Goal: Navigation & Orientation: Find specific page/section

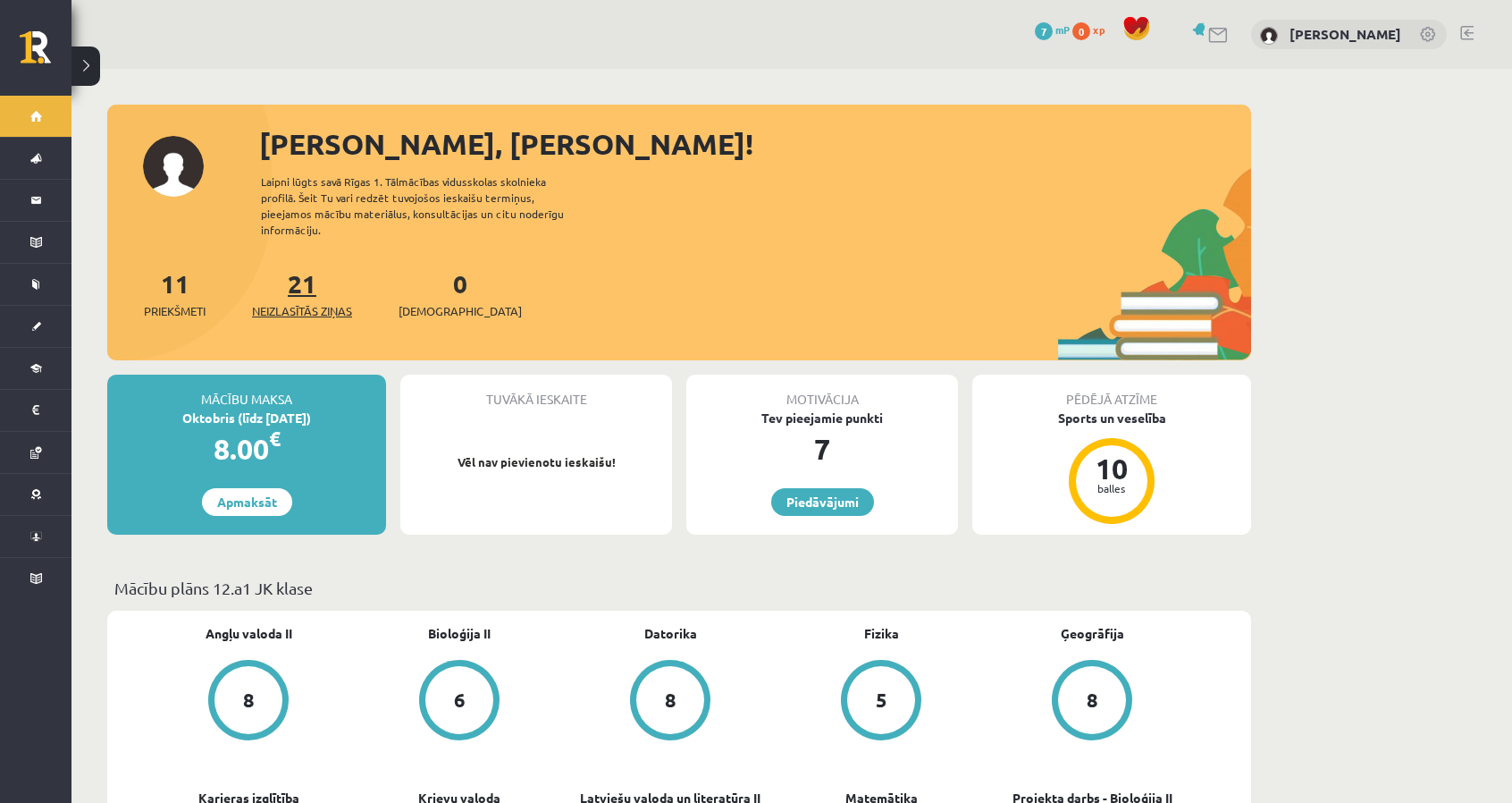
click at [317, 280] on link "21 Neizlasītās ziņas" at bounding box center [302, 294] width 100 height 53
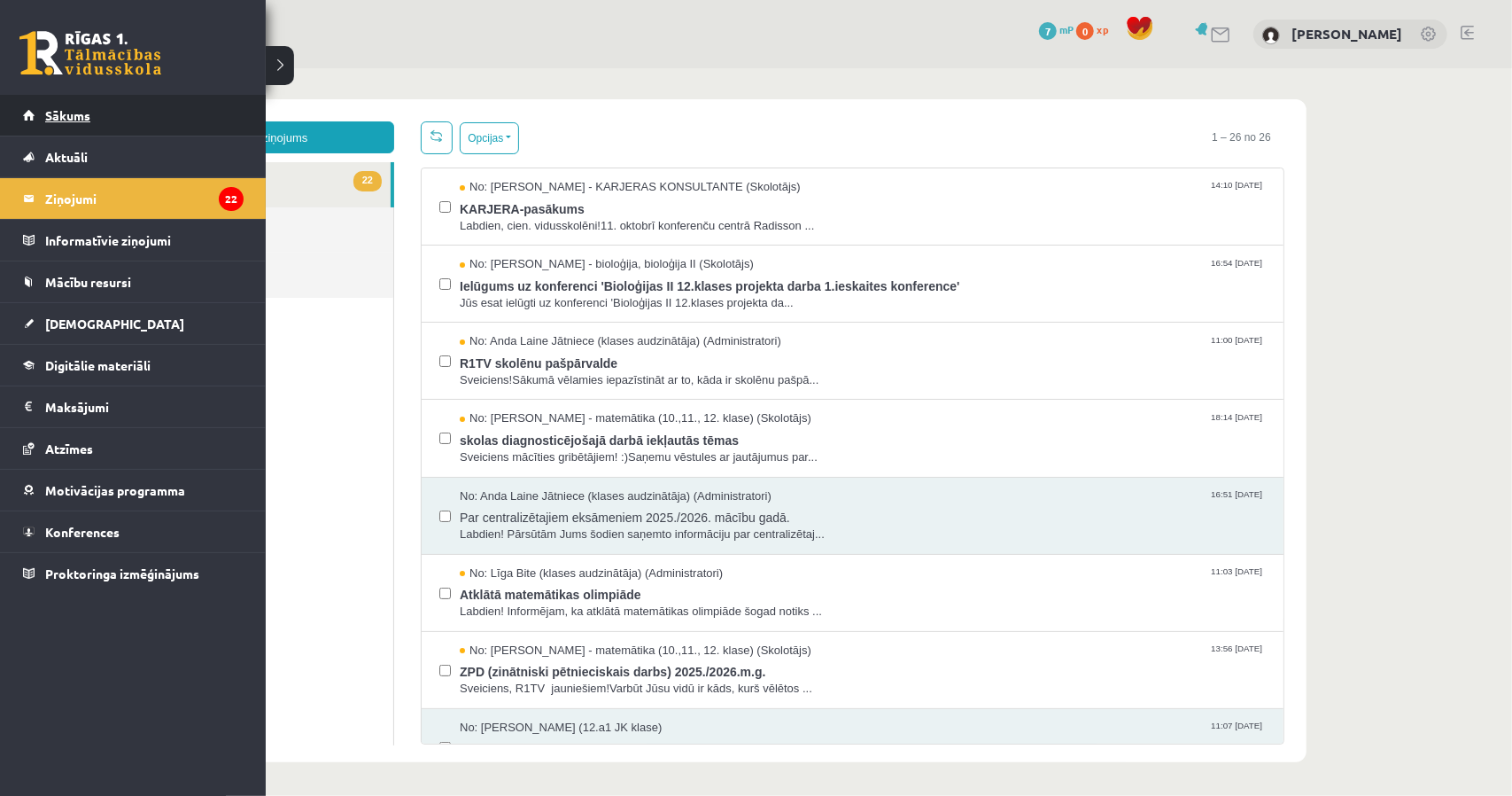
click at [62, 116] on span "Sākums" at bounding box center [68, 115] width 46 height 16
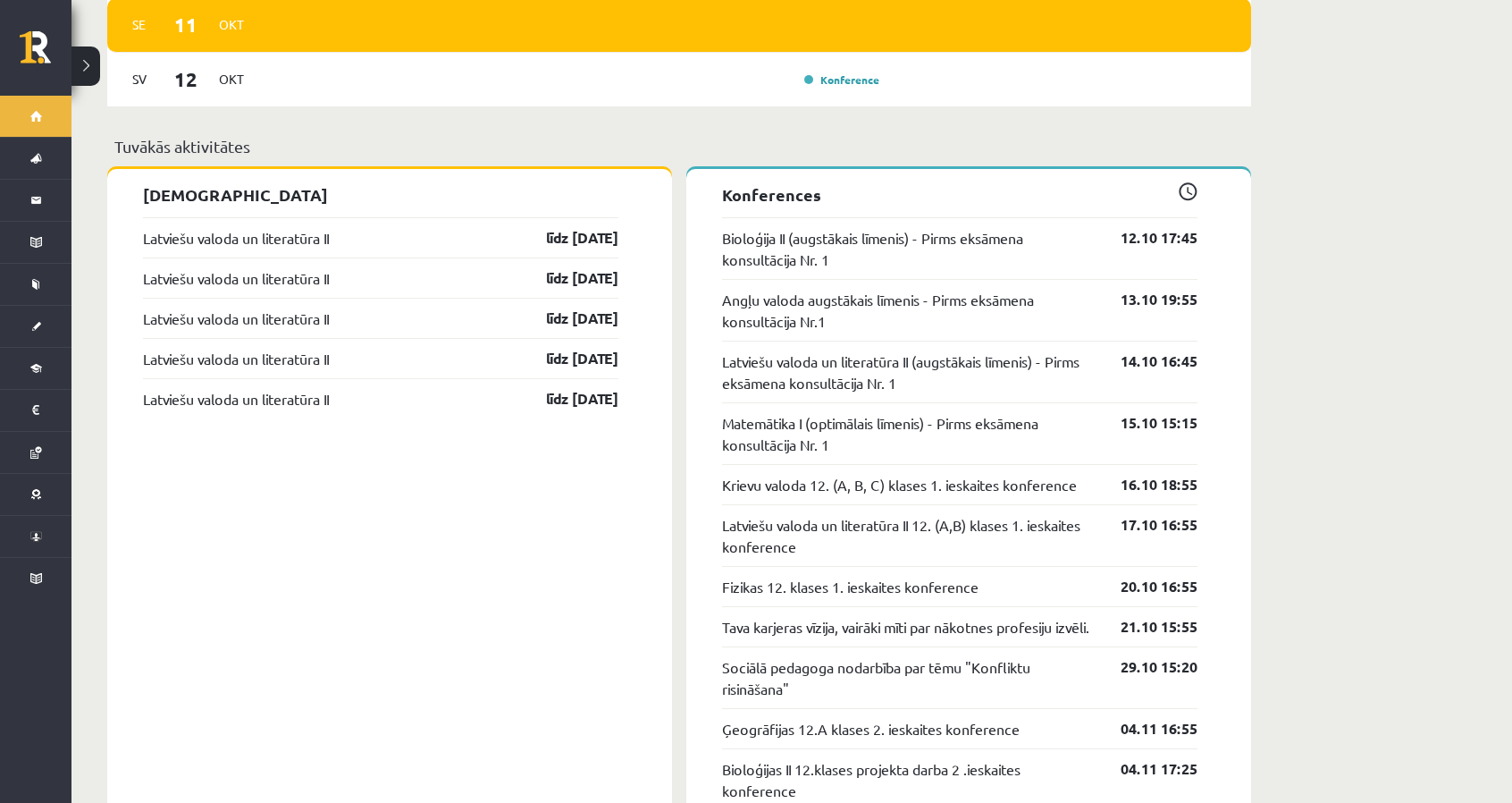
scroll to position [1519, 0]
